Goal: Check status: Check status

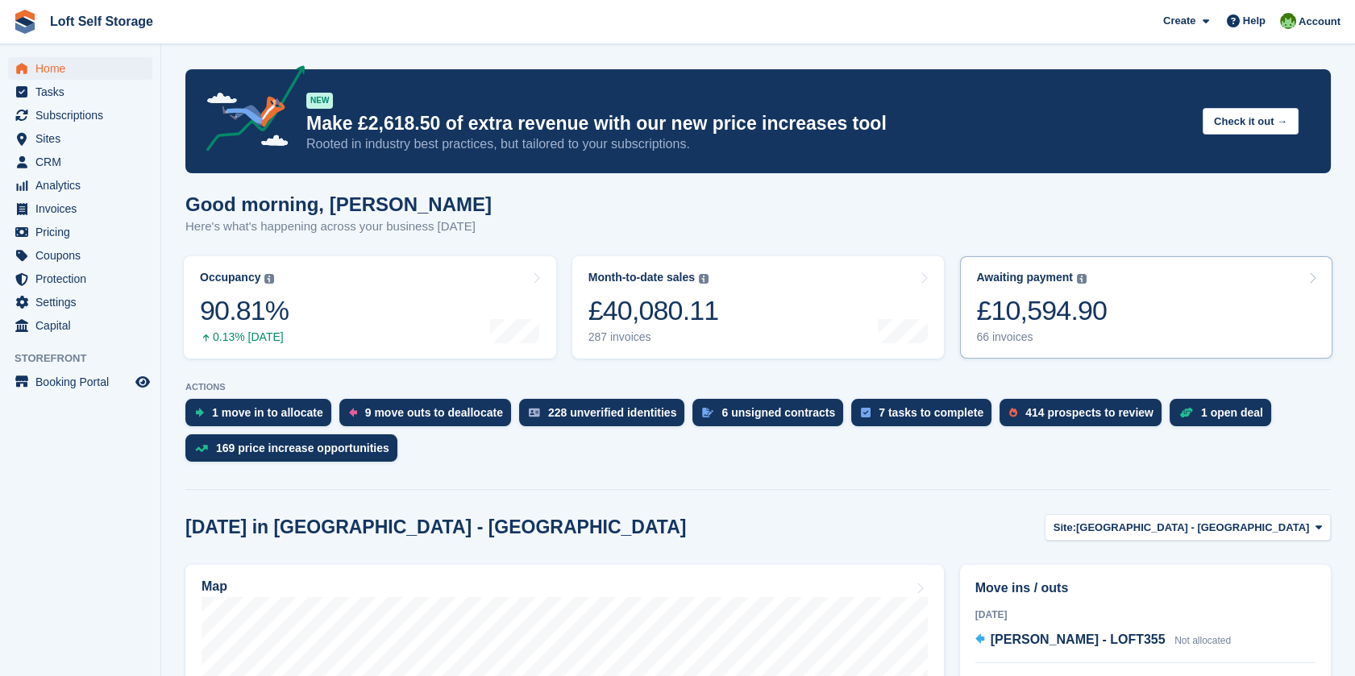
click at [1050, 327] on div "£10,594.90" at bounding box center [1041, 310] width 131 height 33
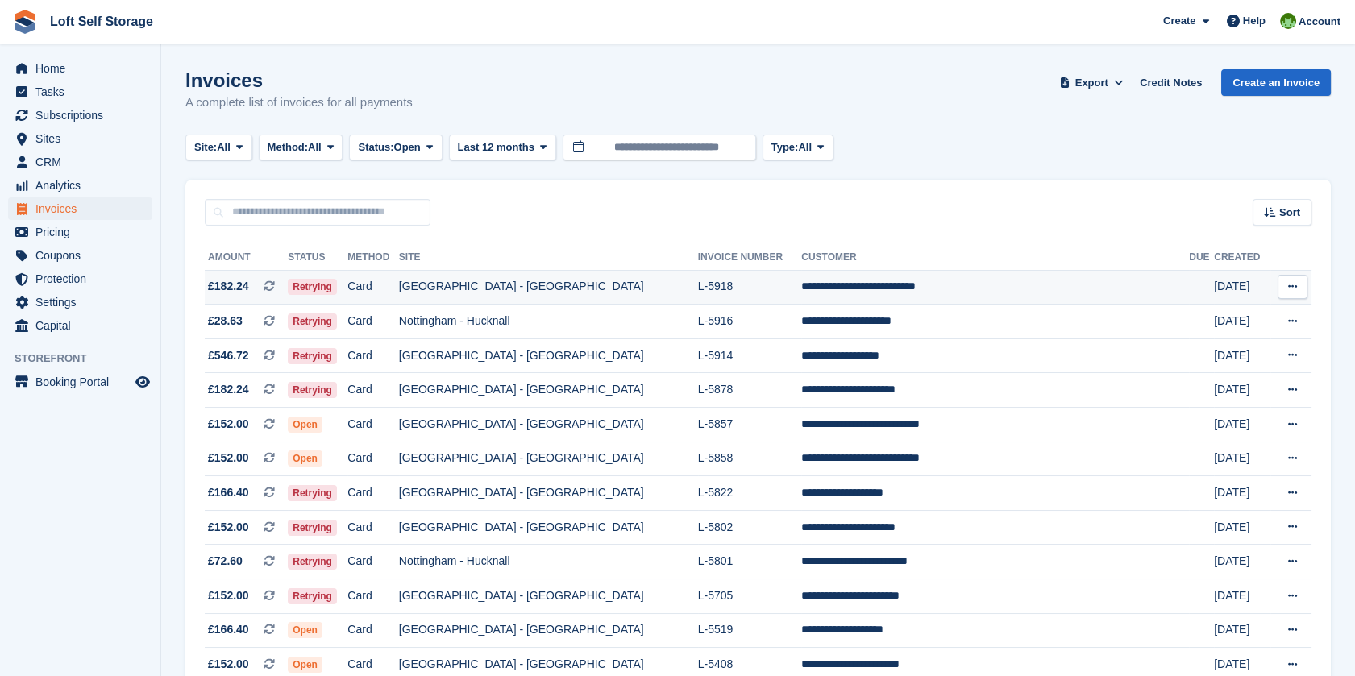
click at [508, 292] on td "[GEOGRAPHIC_DATA] - [GEOGRAPHIC_DATA]" at bounding box center [548, 287] width 299 height 35
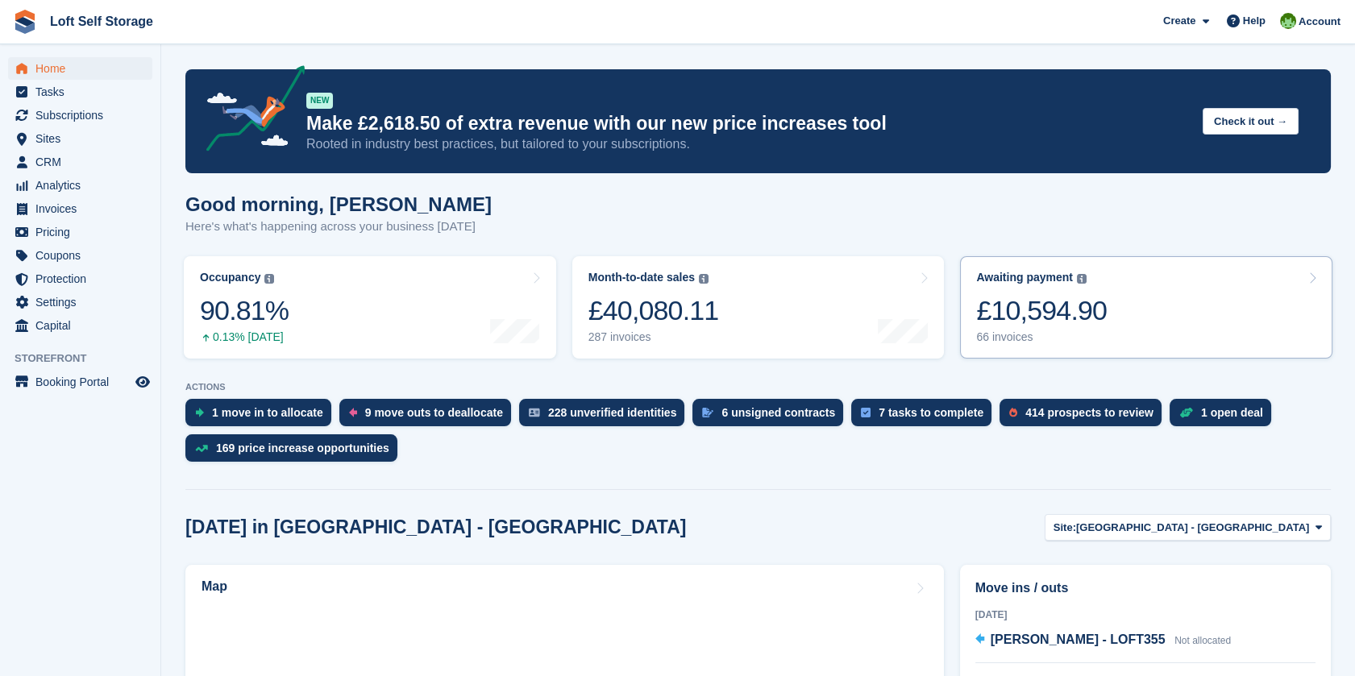
click at [1089, 319] on div "£10,594.90" at bounding box center [1041, 310] width 131 height 33
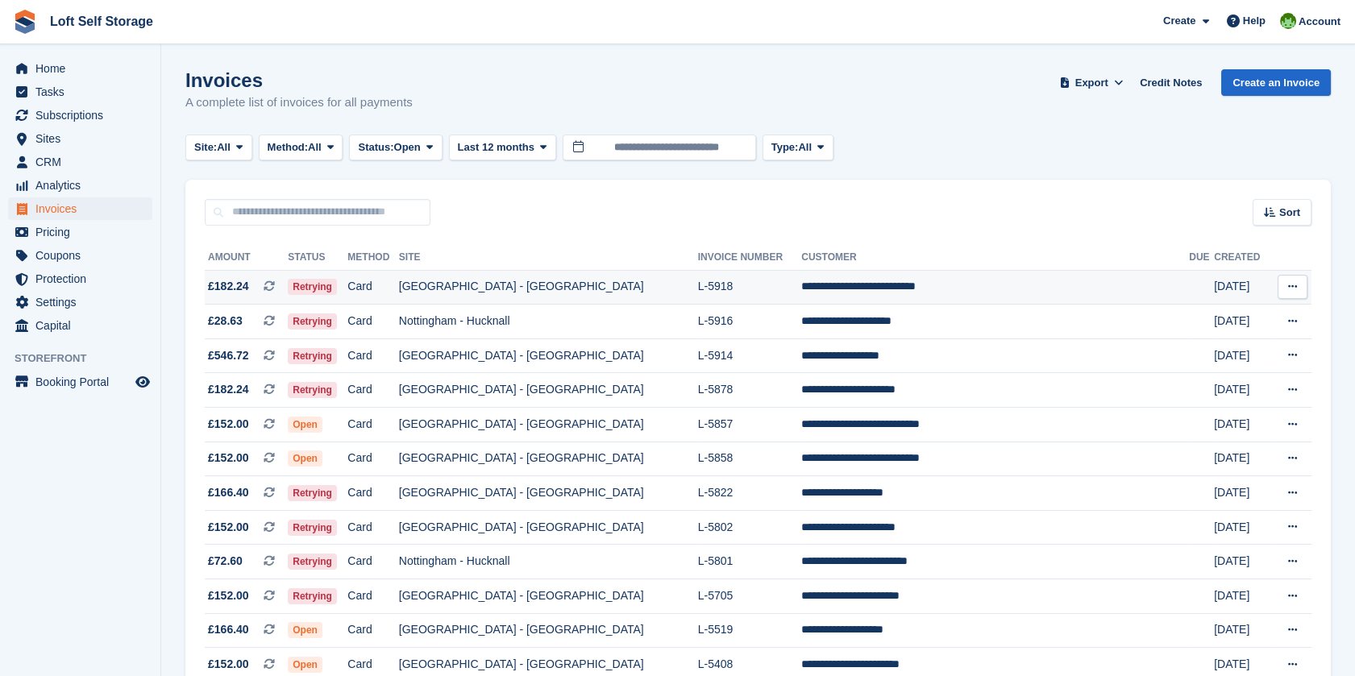
click at [473, 284] on td "[GEOGRAPHIC_DATA] - [GEOGRAPHIC_DATA]" at bounding box center [548, 287] width 299 height 35
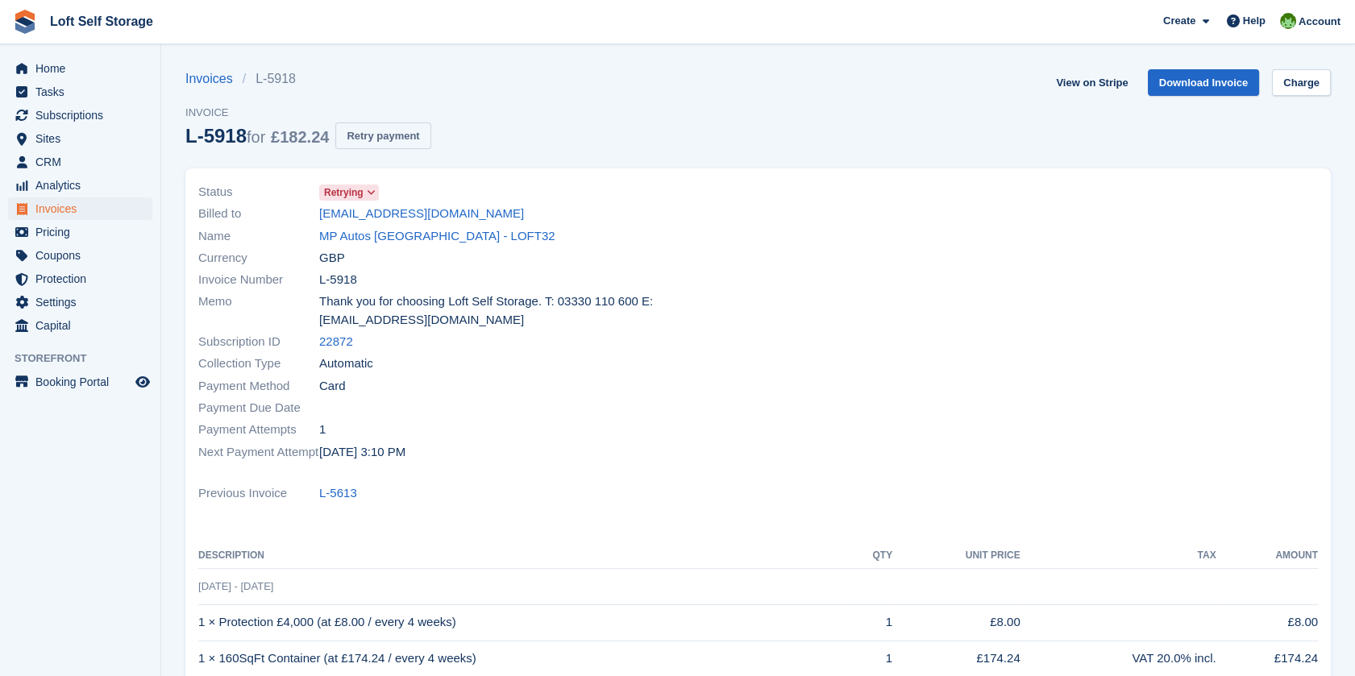
click at [400, 145] on button "Retry payment" at bounding box center [382, 135] width 95 height 27
